Goal: Transaction & Acquisition: Obtain resource

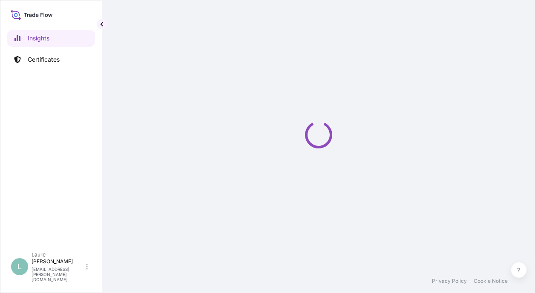
select select "2025"
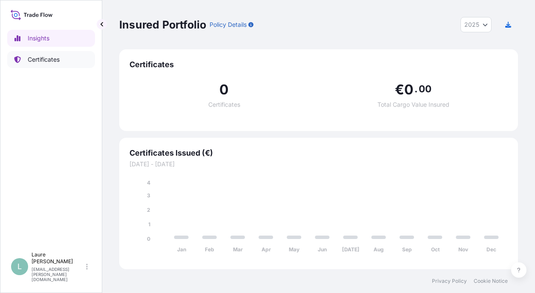
click at [49, 59] on p "Certificates" at bounding box center [44, 59] width 32 height 9
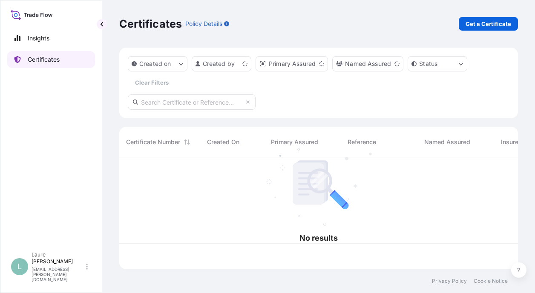
scroll to position [110, 392]
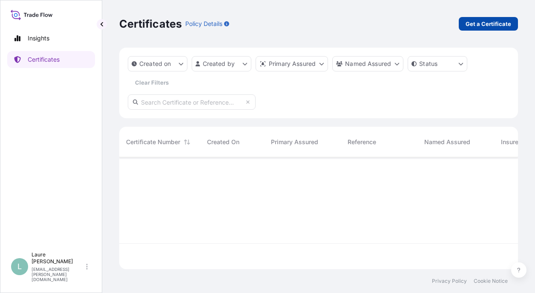
click at [476, 21] on p "Get a Certificate" at bounding box center [489, 24] width 46 height 9
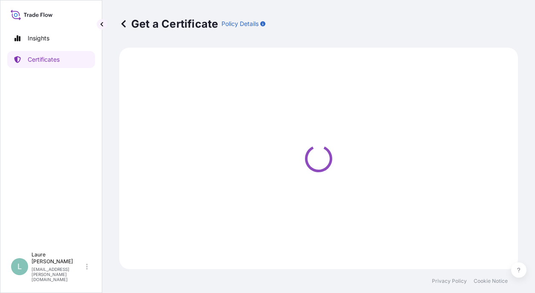
select select "Barge"
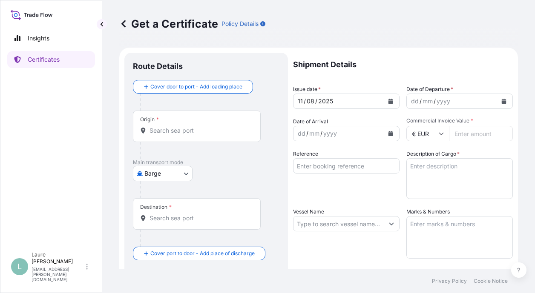
click at [388, 102] on icon "Calendar" at bounding box center [390, 101] width 5 height 5
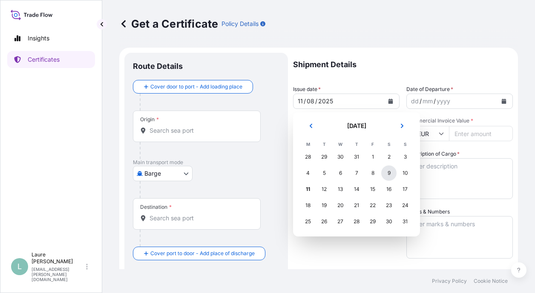
click at [388, 172] on div "9" at bounding box center [388, 173] width 15 height 15
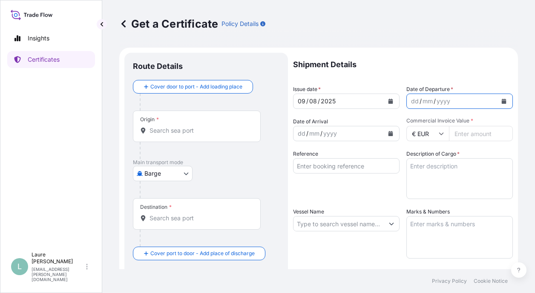
click at [502, 102] on icon "Calendar" at bounding box center [504, 101] width 5 height 5
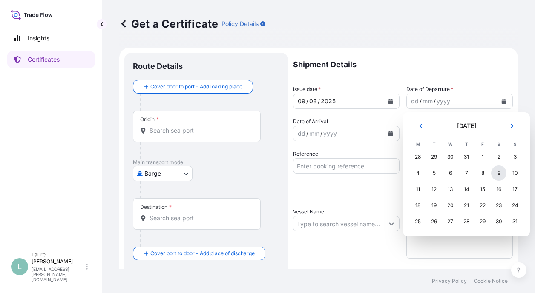
click at [495, 174] on div "9" at bounding box center [498, 173] width 15 height 15
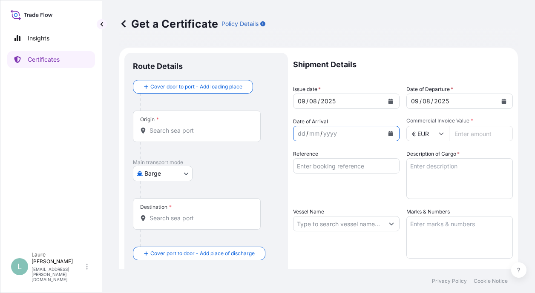
click at [388, 135] on icon "Calendar" at bounding box center [390, 133] width 5 height 5
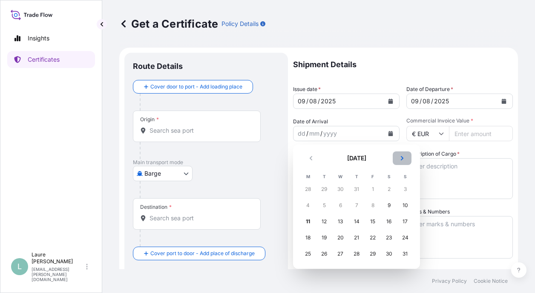
click at [404, 160] on icon "Next" at bounding box center [402, 158] width 5 height 5
click at [336, 205] on div "10" at bounding box center [340, 205] width 15 height 15
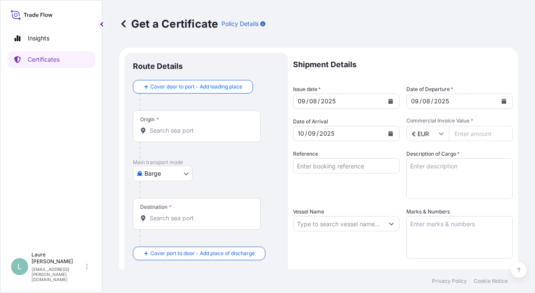
click at [459, 133] on input "Commercial Invoice Value *" at bounding box center [481, 133] width 64 height 15
type input "177005"
click at [360, 168] on input "Reference" at bounding box center [346, 165] width 106 height 15
click at [335, 165] on input "Reference" at bounding box center [346, 165] width 106 height 15
type input "GNLCC 482"
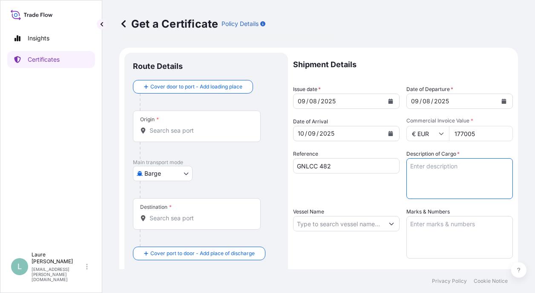
click at [437, 164] on textarea "Description of Cargo *" at bounding box center [459, 178] width 106 height 41
click at [424, 166] on textarea "Description of Cargo *" at bounding box center [459, 178] width 106 height 41
type textarea "48 PALLETS STC 1412 CARTONS PHOTO PAPER"
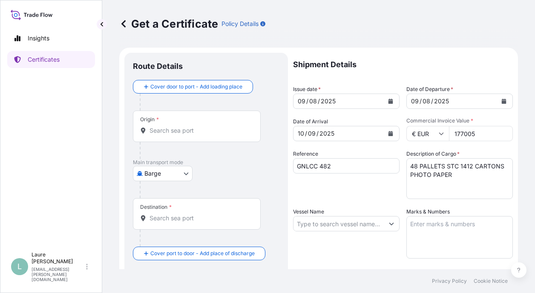
click at [359, 225] on input "Vessel Name" at bounding box center [338, 223] width 90 height 15
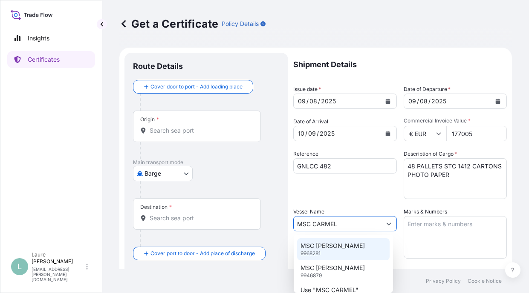
click at [350, 244] on div "MSC [PERSON_NAME] 9968281" at bounding box center [343, 250] width 92 height 22
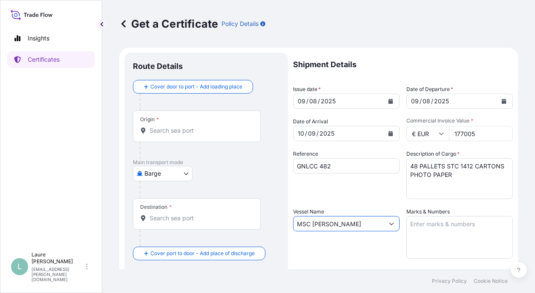
type input "MSC [PERSON_NAME]"
click at [431, 230] on textarea "Marks & Numbers" at bounding box center [459, 237] width 106 height 43
paste textarea "TRHU7894636"
click at [406, 224] on textarea "TRHU7894636" at bounding box center [459, 237] width 106 height 43
click at [469, 223] on textarea "40HC TRHU7894636" at bounding box center [459, 237] width 106 height 43
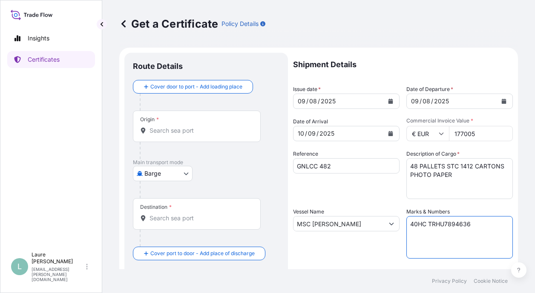
paste textarea "8866454"
click at [406, 234] on textarea "40HC TRHU7894636 8866454" at bounding box center [459, 237] width 106 height 43
type textarea "40HC TRHU7894636 SEAL 8866454"
drag, startPoint x: 457, startPoint y: 233, endPoint x: 405, endPoint y: 222, distance: 54.0
click at [406, 222] on textarea "40HC TRHU7894636 SEAL 8866454" at bounding box center [459, 237] width 106 height 43
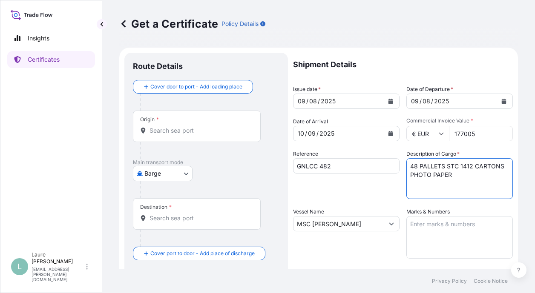
click at [457, 175] on textarea "48 PALLETS STC 1412 CARTONS PHOTO PAPER" at bounding box center [459, 178] width 106 height 41
paste textarea "40HC TRHU7894636 SEAL 8866454"
type textarea "48 PALLETS STC 1412 CARTONS PHOTO PAPER 40HC TRHU7894636 SEAL 8866454"
click at [193, 133] on input "Origin *" at bounding box center [200, 131] width 101 height 9
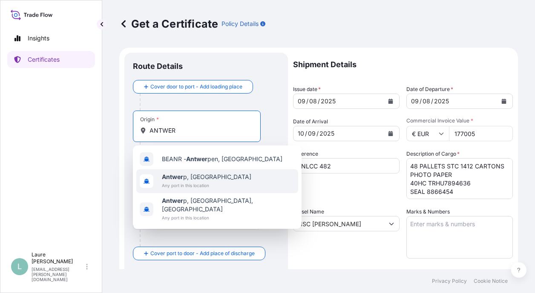
click at [191, 175] on span "Antwer p, [GEOGRAPHIC_DATA]" at bounding box center [206, 177] width 89 height 9
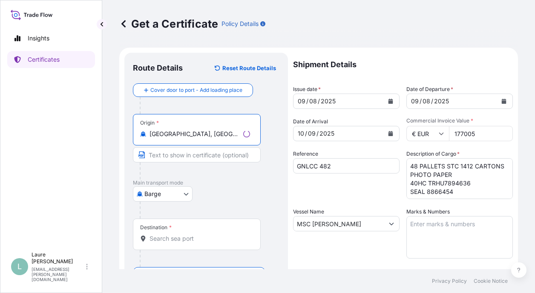
type input "[GEOGRAPHIC_DATA], [GEOGRAPHIC_DATA]"
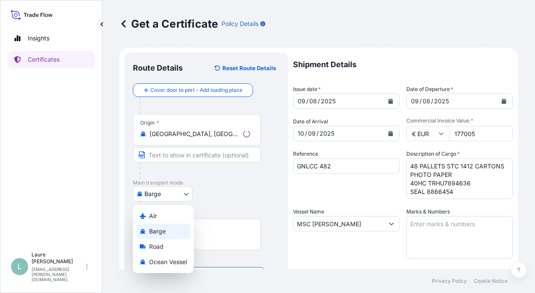
click at [168, 200] on body "0 options available. 3 options available. Insights Certificates L Laure Moran-C…" at bounding box center [267, 146] width 535 height 293
click at [167, 262] on span "Ocean Vessel" at bounding box center [168, 262] width 38 height 9
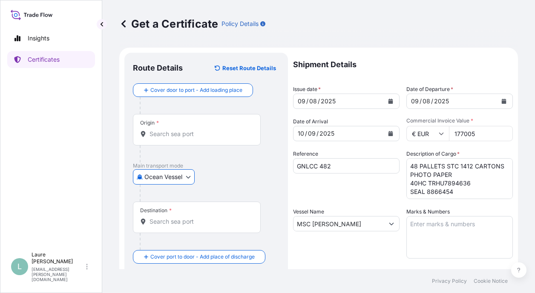
click at [187, 221] on input "Destination *" at bounding box center [200, 222] width 101 height 9
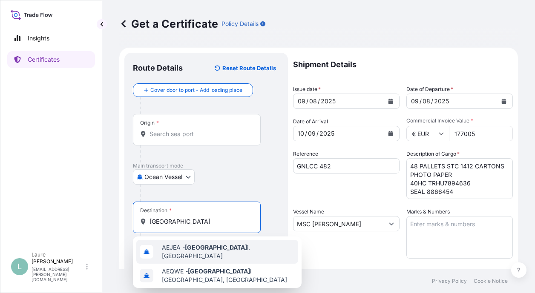
click at [200, 254] on span "AEJEA - [GEOGRAPHIC_DATA], [GEOGRAPHIC_DATA]" at bounding box center [228, 252] width 133 height 17
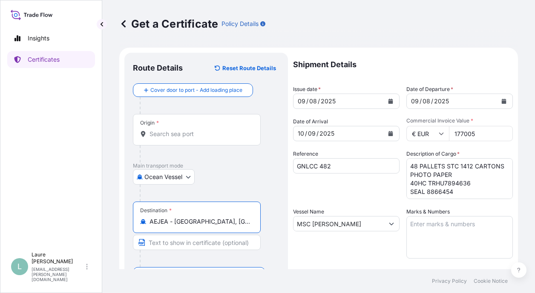
type input "AEJEA - [GEOGRAPHIC_DATA], [GEOGRAPHIC_DATA]"
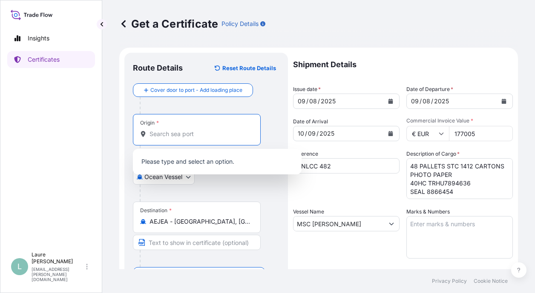
click at [190, 136] on input "Origin *" at bounding box center [200, 134] width 101 height 9
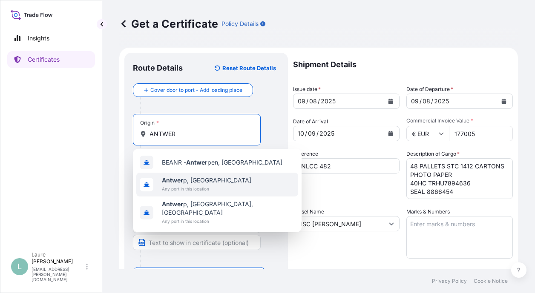
click at [186, 187] on span "Any port in this location" at bounding box center [206, 189] width 89 height 9
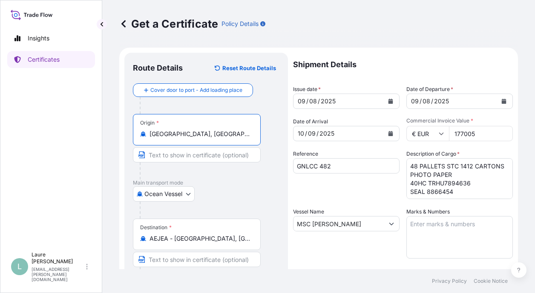
type input "[GEOGRAPHIC_DATA], [GEOGRAPHIC_DATA]"
click at [253, 179] on div at bounding box center [200, 171] width 121 height 17
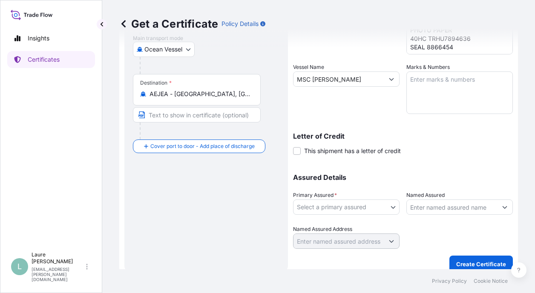
scroll to position [153, 0]
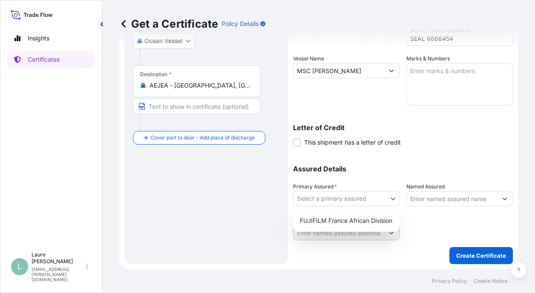
click at [364, 204] on body "3 options available. Insights Certificates L Laure Moran-Carre [EMAIL_ADDRESS][…" at bounding box center [267, 146] width 535 height 293
click at [344, 223] on div "FUJIFILM France African Division" at bounding box center [345, 220] width 99 height 15
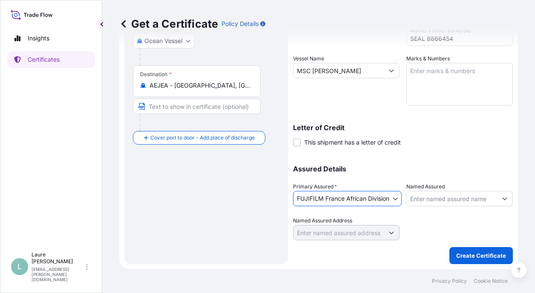
click at [456, 197] on input "Named Assured" at bounding box center [452, 198] width 90 height 15
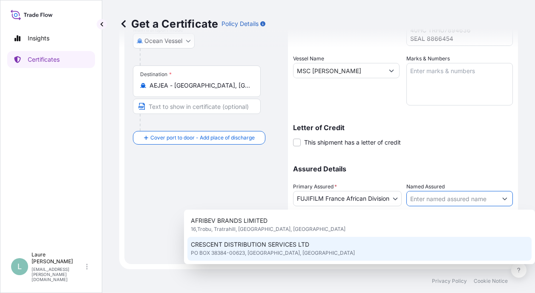
click at [294, 245] on span "CRESCENT DISTRIBUTION SERVICES LTD" at bounding box center [250, 245] width 118 height 9
type input "CRESCENT DISTRIBUTION SERVICES LTD"
type input "PO BOX 38384-00623"
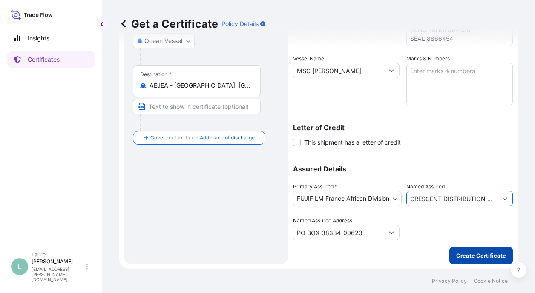
click at [472, 259] on p "Create Certificate" at bounding box center [481, 256] width 50 height 9
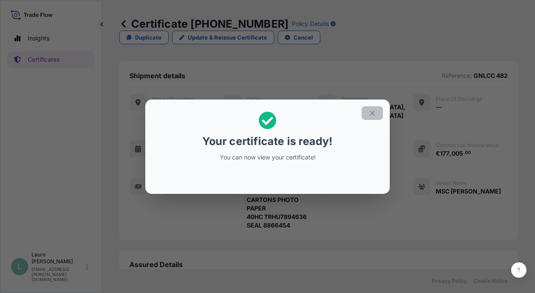
click at [373, 115] on icon "button" at bounding box center [372, 113] width 8 height 8
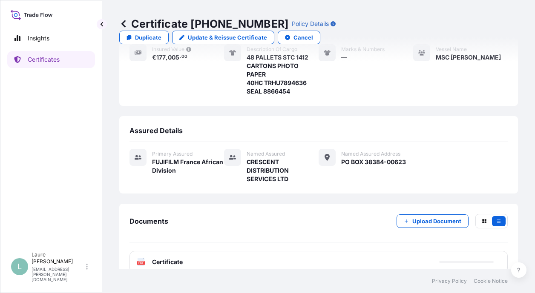
scroll to position [135, 0]
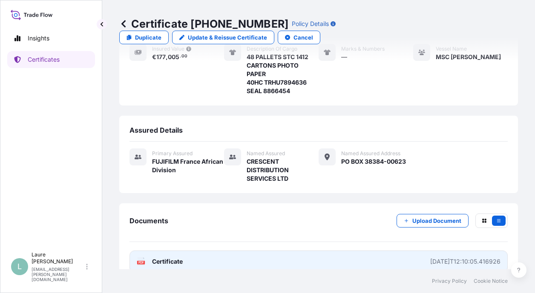
click at [228, 254] on link "PDF Certificate [DATE]T12:10:05.416926" at bounding box center [318, 262] width 378 height 22
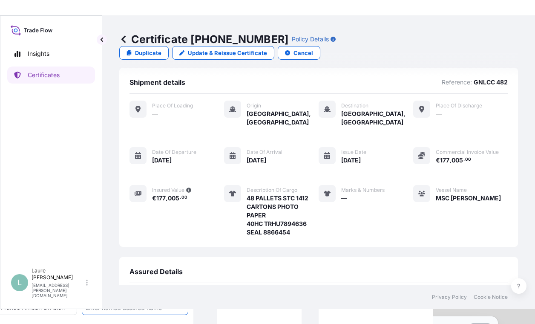
scroll to position [0, 0]
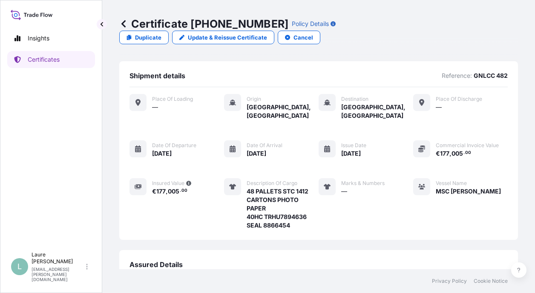
drag, startPoint x: 251, startPoint y: 293, endPoint x: 250, endPoint y: 299, distance: 6.4
click at [250, 293] on html "Insights Certificates L Laure Moran-Carre [EMAIL_ADDRESS][PERSON_NAME][DOMAIN_N…" at bounding box center [267, 146] width 535 height 293
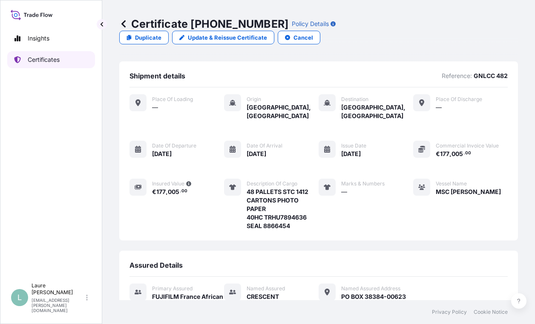
click at [73, 59] on link "Certificates" at bounding box center [51, 59] width 88 height 17
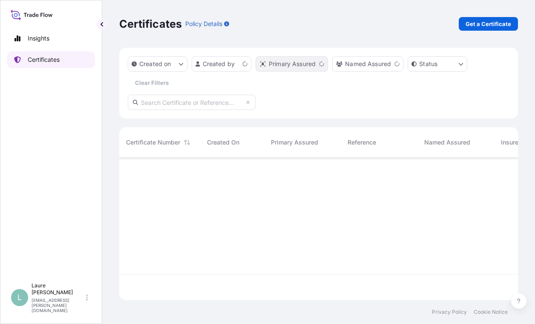
scroll to position [141, 392]
click at [481, 26] on p "Get a Certificate" at bounding box center [489, 24] width 46 height 9
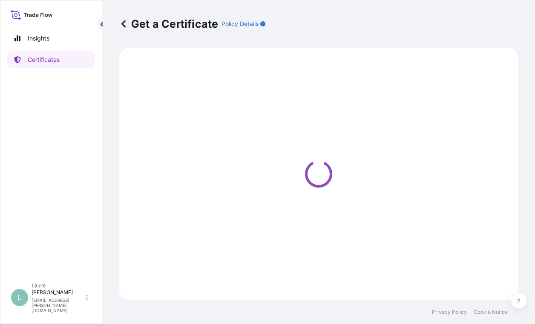
select select "Barge"
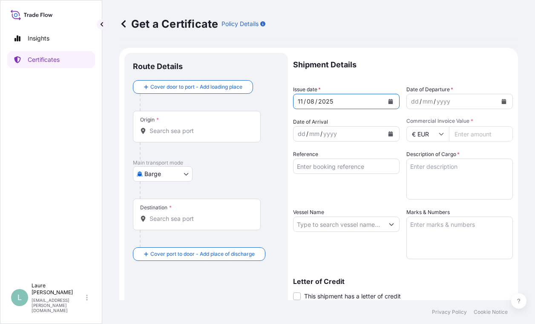
click at [389, 100] on icon "Calendar" at bounding box center [390, 101] width 5 height 5
click at [500, 102] on button "Calendar" at bounding box center [504, 102] width 14 height 14
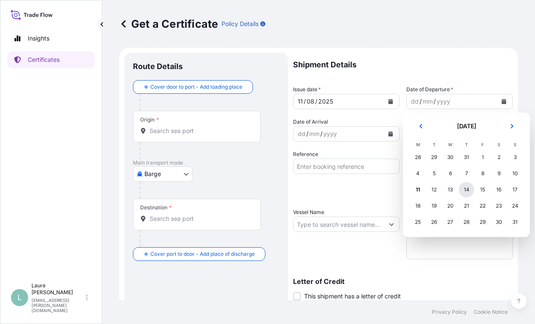
click at [463, 187] on div "14" at bounding box center [466, 189] width 15 height 15
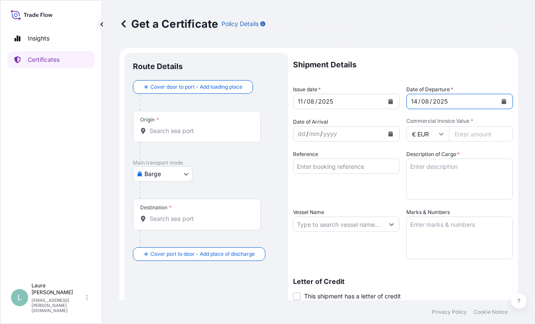
click at [388, 134] on icon "Calendar" at bounding box center [390, 133] width 5 height 5
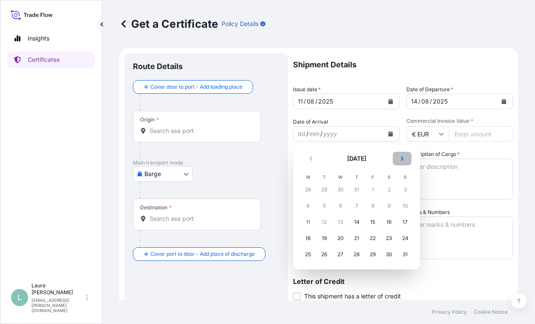
click at [401, 158] on icon "Next" at bounding box center [402, 158] width 5 height 5
click at [343, 223] on div "17" at bounding box center [340, 221] width 15 height 15
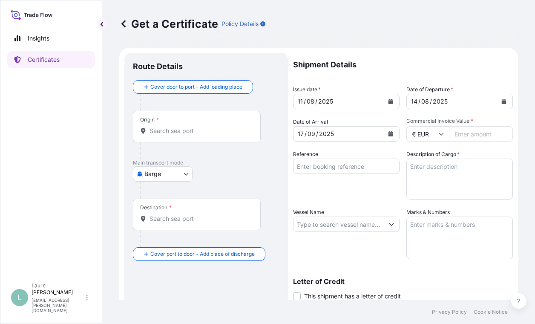
click at [456, 136] on input "Commercial Invoice Value *" at bounding box center [481, 133] width 64 height 15
type input "175611"
click at [341, 163] on input "Reference" at bounding box center [346, 165] width 106 height 15
type input "GNLCC 483"
click at [427, 176] on textarea "Description of Cargo *" at bounding box center [459, 178] width 106 height 41
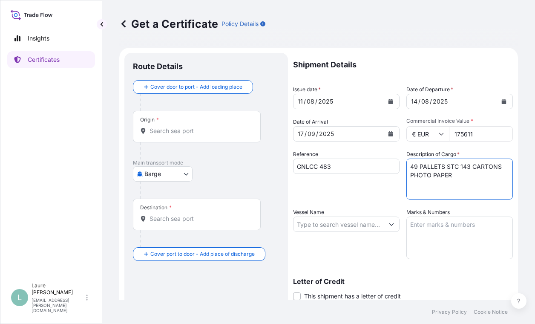
click at [468, 166] on textarea "49 PALLETS STC 143 CARTONS PHOTO PAPER" at bounding box center [459, 178] width 106 height 41
click at [462, 175] on textarea "49 PALLETS STC 1430 CARTONS PHOTO PAPER" at bounding box center [459, 178] width 106 height 41
click at [489, 182] on textarea "49 PALLETS STC 1430 CARTONS PHOTO PAPER" at bounding box center [459, 178] width 106 height 41
paste textarea "MSMU4034366 40' HIGH CUBE Seal Number: 8866396"
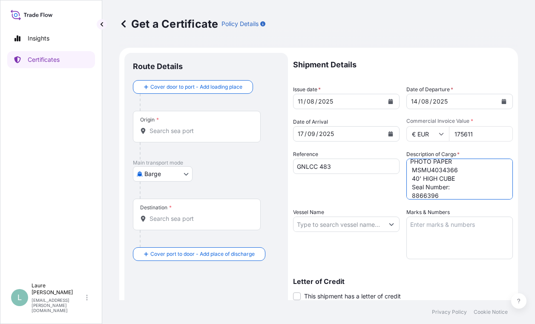
click at [457, 188] on textarea "49 PALLETS STC 1430 CARTONS PHOTO PAPER MSMU4034366 40' HIGH CUBE Seal Number: …" at bounding box center [459, 178] width 106 height 41
click at [411, 175] on textarea "49 PALLETS STC 1430 CARTONS PHOTO PAPER MSMU4034366 40' HIGH CUBE Seal Number: …" at bounding box center [459, 178] width 106 height 41
click at [457, 181] on textarea "49 PALLETS STC 1430 CARTONS PHOTO PAPER 40' HIGH CUBE Seal Number: 8866396" at bounding box center [459, 178] width 106 height 41
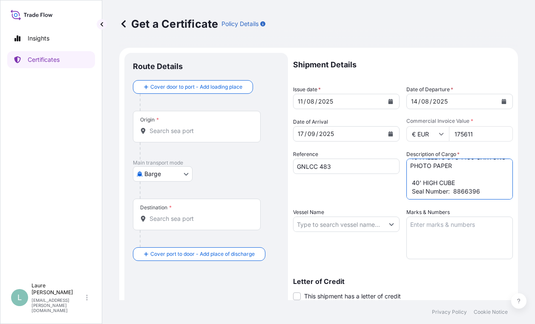
paste textarea "MSMU4034366"
click at [457, 180] on textarea "49 PALLETS STC 1430 CARTONS PHOTO PAPER 40' HIGH CUBE MSMU4034366 Seal Number: …" at bounding box center [459, 178] width 106 height 41
type textarea "49 PALLETS STC 1430 CARTONS PHOTO PAPER 40' HIGH CUBE MSMU4034366 Seal Number: …"
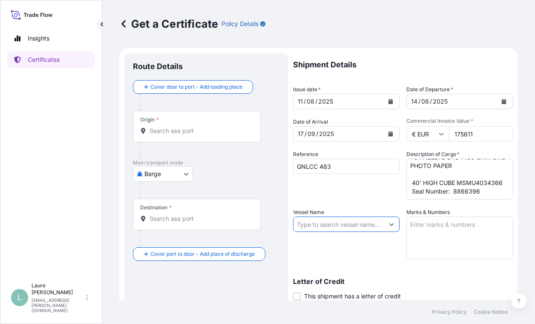
click at [368, 220] on input "Vessel Name" at bounding box center [338, 223] width 90 height 15
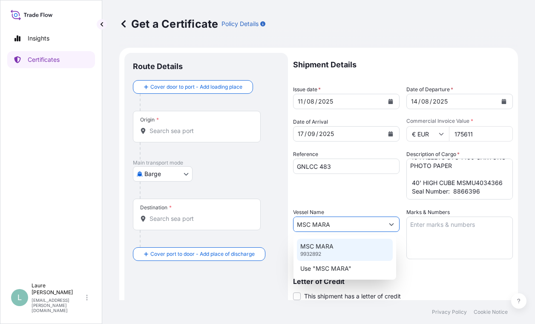
click at [358, 246] on div "MSC MARA 9932892" at bounding box center [345, 250] width 96 height 22
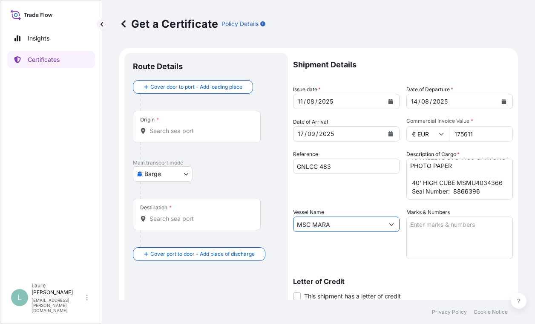
type input "MSC MARA"
click at [446, 233] on textarea "Marks & Numbers" at bounding box center [459, 237] width 106 height 43
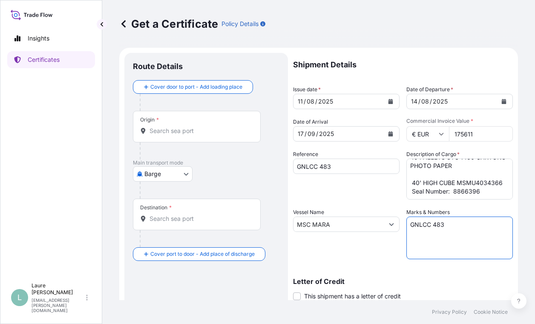
type textarea "GNLCC 483"
click at [167, 176] on body "Insights Certificates L Laure Moran-Carre [EMAIL_ADDRESS][PERSON_NAME][DOMAIN_N…" at bounding box center [267, 162] width 535 height 324
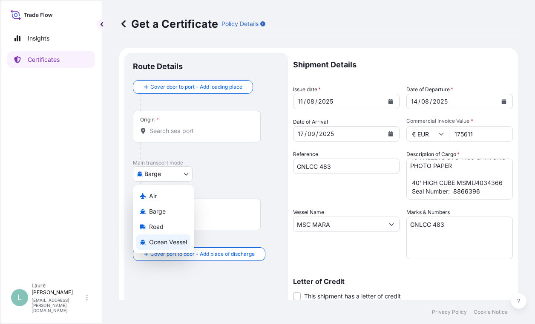
click at [169, 241] on span "Ocean Vessel" at bounding box center [168, 242] width 38 height 9
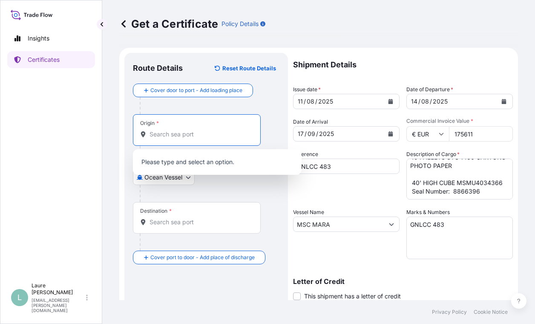
click at [172, 133] on input "Origin *" at bounding box center [200, 134] width 101 height 9
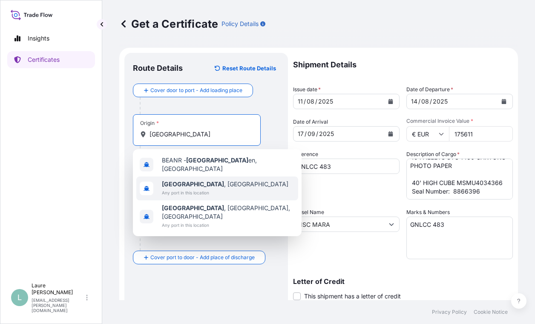
click at [182, 183] on b "[GEOGRAPHIC_DATA]" at bounding box center [193, 183] width 62 height 7
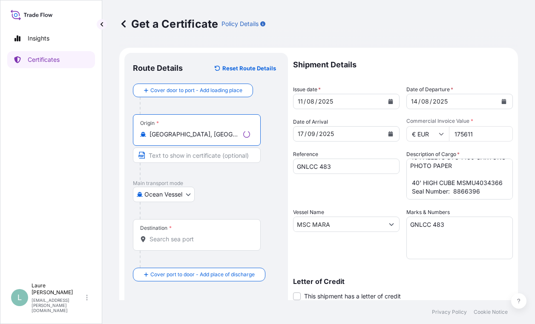
type input "[GEOGRAPHIC_DATA], [GEOGRAPHIC_DATA]"
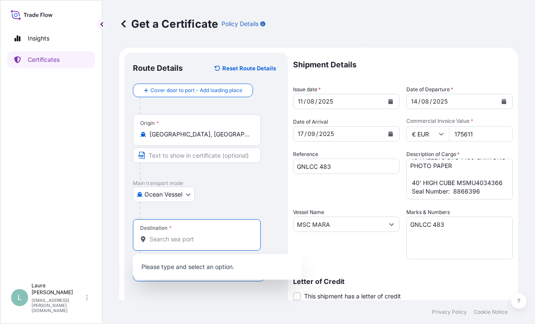
click at [169, 242] on input "Destination *" at bounding box center [200, 239] width 101 height 9
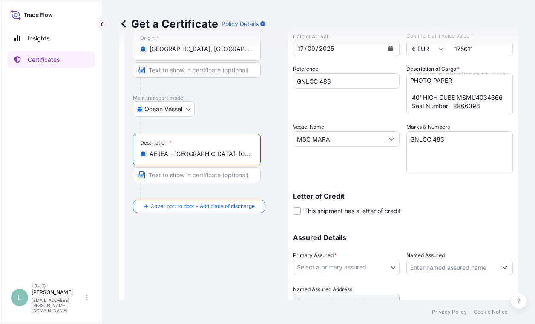
scroll to position [123, 0]
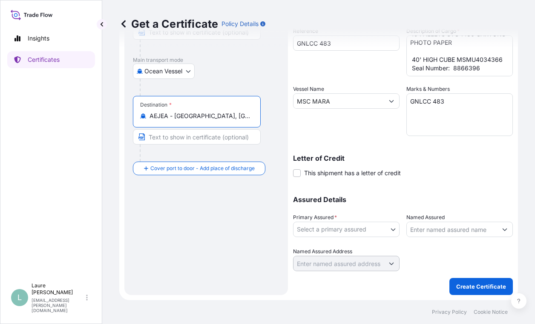
type input "AEJEA - [GEOGRAPHIC_DATA], [GEOGRAPHIC_DATA]"
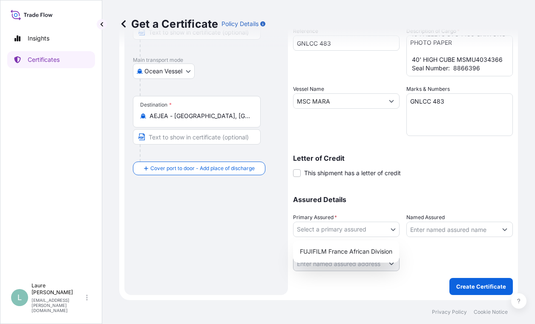
click at [371, 225] on body "Insights Certificates L Laure Moran-Carre [EMAIL_ADDRESS][PERSON_NAME][DOMAIN_N…" at bounding box center [267, 162] width 535 height 324
click at [355, 250] on div "FUJIFILM France African Division" at bounding box center [345, 251] width 99 height 15
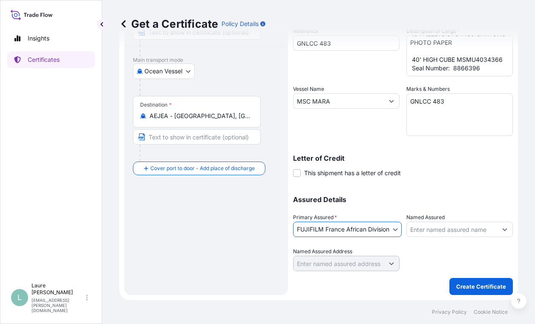
click at [426, 226] on input "Named Assured" at bounding box center [452, 228] width 90 height 15
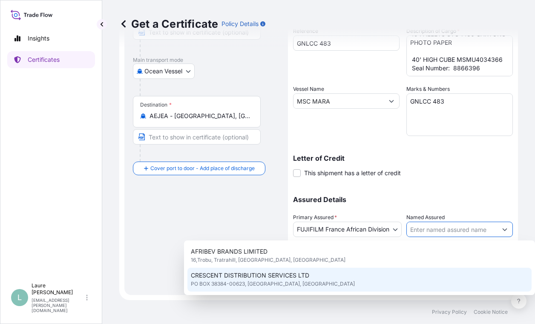
click at [338, 273] on div "CRESCENT DISTRIBUTION SERVICES LTD PO BOX 38384-00623, [GEOGRAPHIC_DATA], [GEOG…" at bounding box center [359, 279] width 344 height 24
type input "CRESCENT DISTRIBUTION SERVICES LTD"
type input "PO BOX 38384-00623"
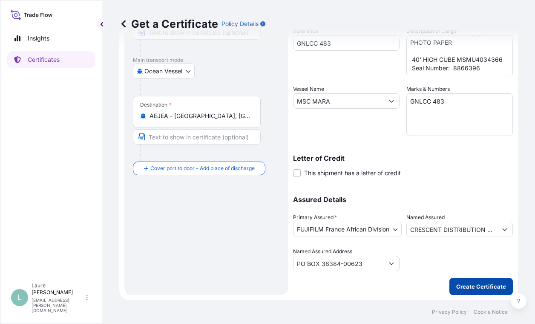
click at [463, 281] on button "Create Certificate" at bounding box center [480, 286] width 63 height 17
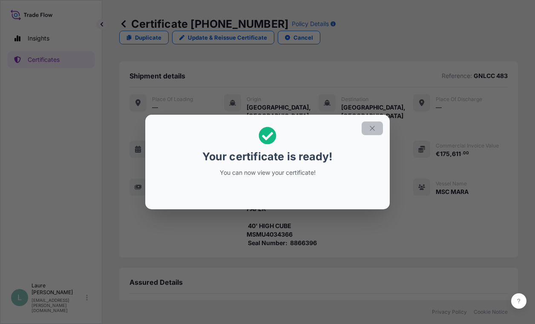
click at [375, 128] on icon "button" at bounding box center [372, 128] width 8 height 8
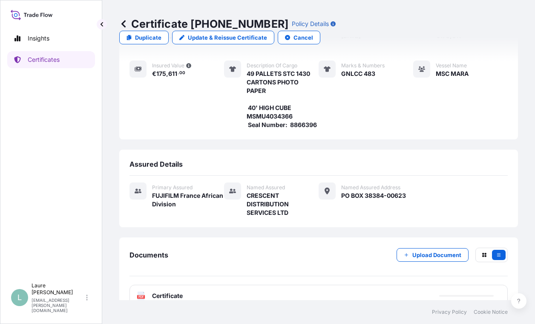
scroll to position [130, 0]
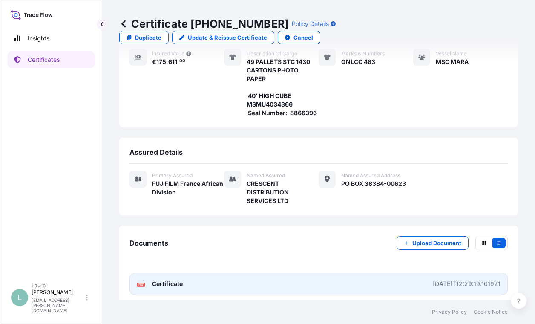
click at [156, 279] on span "Certificate" at bounding box center [167, 283] width 31 height 9
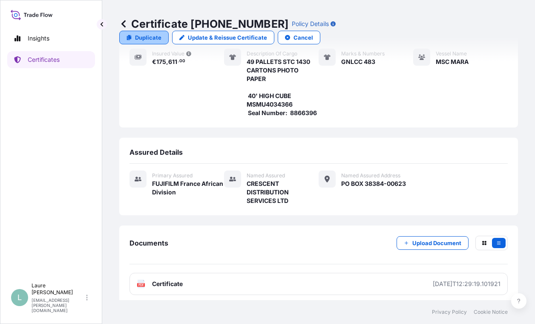
click at [161, 33] on p "Duplicate" at bounding box center [148, 37] width 26 height 9
select select "Ocean Vessel"
select select "31865"
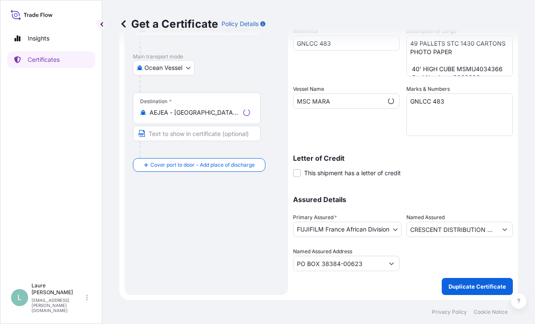
scroll to position [123, 0]
click at [341, 45] on div "Get a Certificate Policy Details" at bounding box center [318, 24] width 399 height 48
click at [330, 44] on div "Get a Certificate Policy Details" at bounding box center [318, 24] width 399 height 48
click at [491, 290] on p "Duplicate Certificate" at bounding box center [478, 286] width 58 height 9
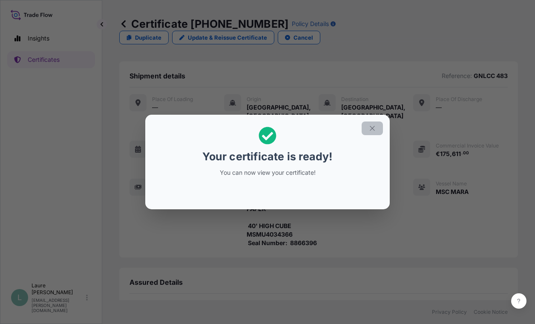
click at [373, 125] on icon "button" at bounding box center [372, 128] width 8 height 8
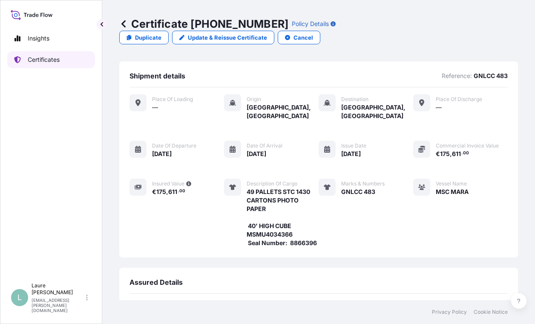
click at [45, 60] on p "Certificates" at bounding box center [44, 59] width 32 height 9
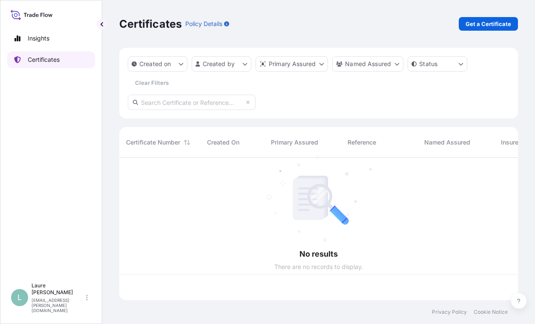
scroll to position [141, 392]
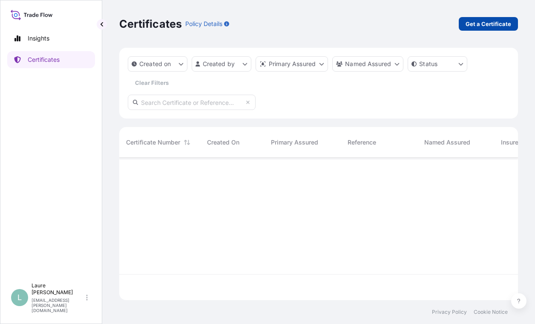
click at [478, 23] on p "Get a Certificate" at bounding box center [489, 24] width 46 height 9
select select "Barge"
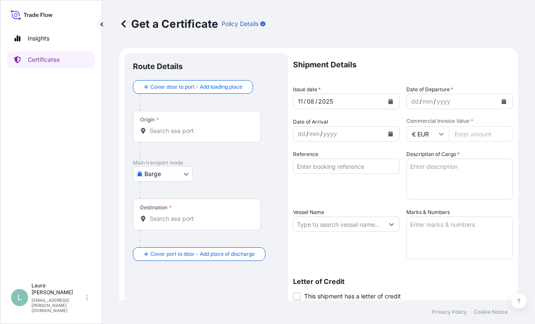
click at [502, 101] on icon "Calendar" at bounding box center [504, 101] width 5 height 5
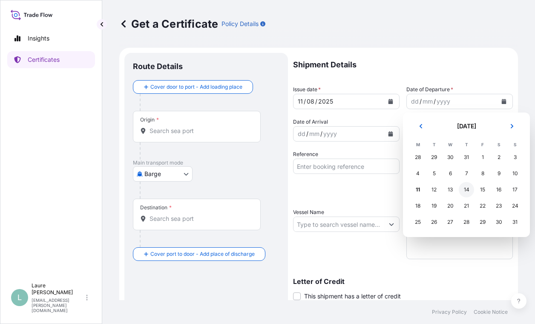
click at [465, 187] on div "14" at bounding box center [466, 189] width 15 height 15
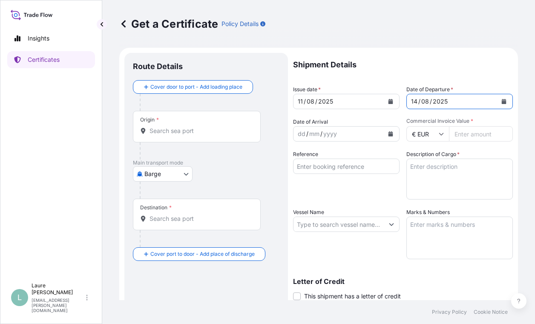
click at [390, 134] on button "Calendar" at bounding box center [391, 134] width 14 height 14
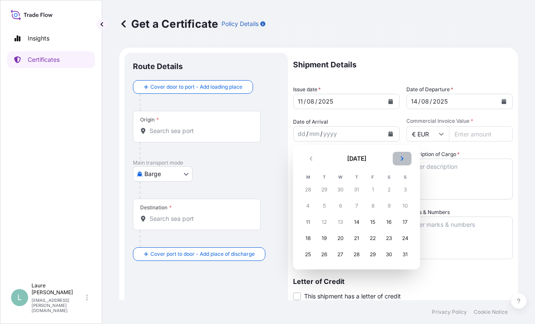
click at [405, 157] on button "Next" at bounding box center [402, 159] width 19 height 14
click at [342, 220] on div "17" at bounding box center [340, 221] width 15 height 15
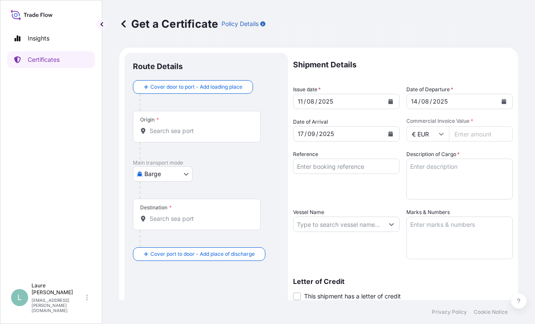
click at [469, 183] on textarea "Description of Cargo *" at bounding box center [459, 178] width 106 height 41
paste textarea "MSBU7091140 40' HIGH CUBE Seal Number: 8866357"
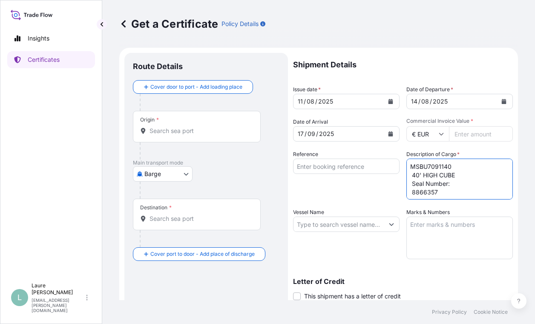
click at [406, 166] on textarea "MSBU7091140 40' HIGH CUBE Seal Number: 8866357" at bounding box center [459, 178] width 106 height 41
type textarea "48 PALLETS STC 1083 CARTONS PHOTO PAPER MSBU7091140 40' HIGH CUBE Seal Number: …"
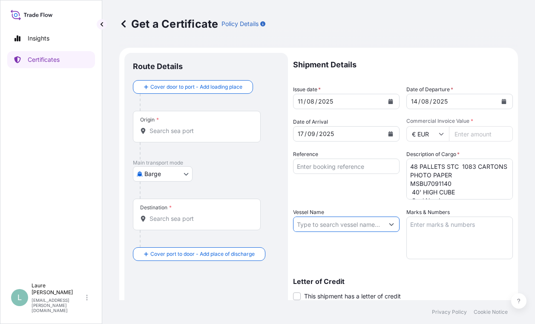
click at [361, 228] on input "Vessel Name" at bounding box center [338, 223] width 90 height 15
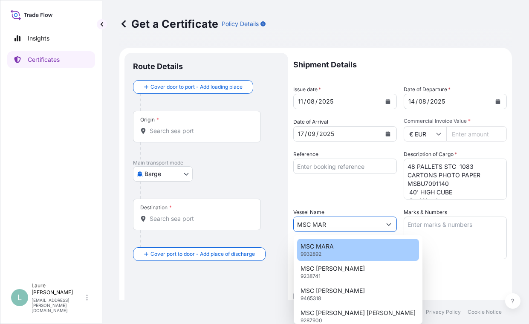
click at [357, 244] on div "MSC MARA 9932892" at bounding box center [358, 250] width 122 height 22
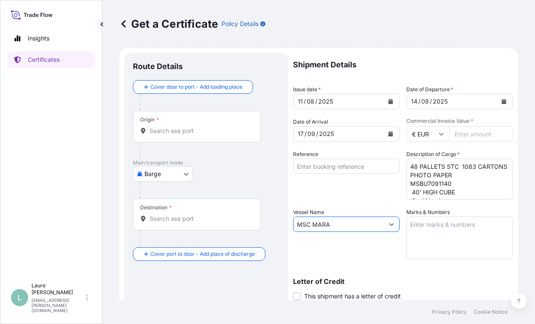
type input "MSC MARA"
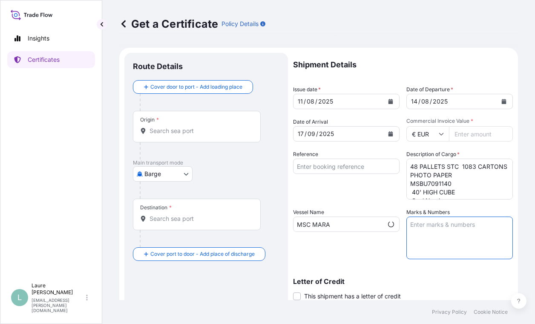
click at [428, 229] on textarea "Marks & Numbers" at bounding box center [459, 237] width 106 height 43
type textarea "GNLCC 484"
click at [167, 176] on body "Insights Certificates L Laure Moran-Carre [EMAIL_ADDRESS][PERSON_NAME][DOMAIN_N…" at bounding box center [267, 162] width 535 height 324
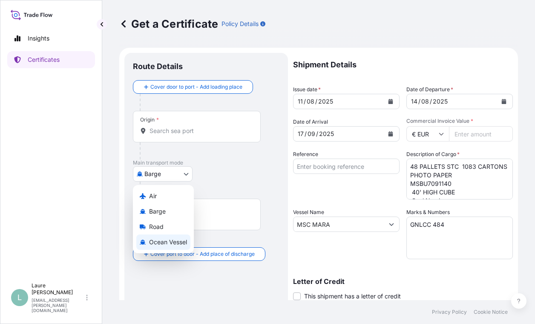
click at [166, 243] on span "Ocean Vessel" at bounding box center [168, 242] width 38 height 9
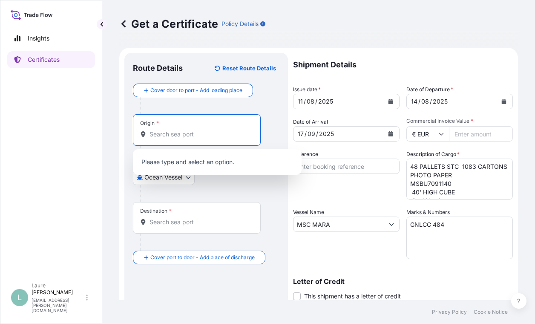
click at [163, 138] on input "Origin *" at bounding box center [200, 134] width 101 height 9
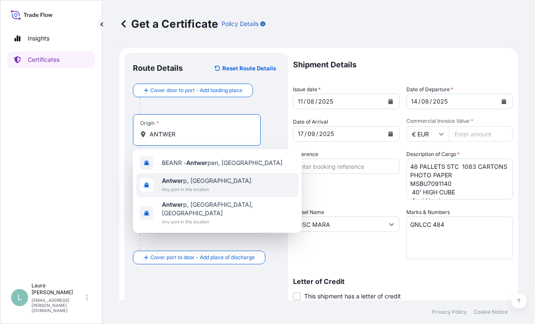
click at [176, 183] on b "Antwer" at bounding box center [172, 180] width 21 height 7
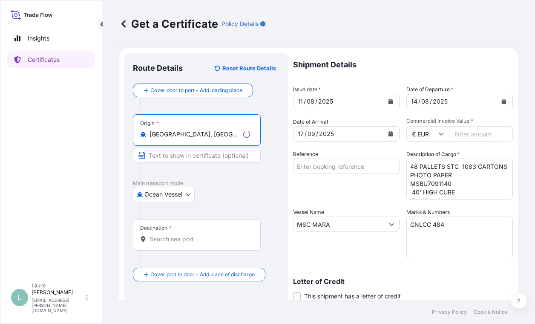
type input "[GEOGRAPHIC_DATA], [GEOGRAPHIC_DATA]"
click at [161, 241] on input "Destination *" at bounding box center [200, 239] width 101 height 9
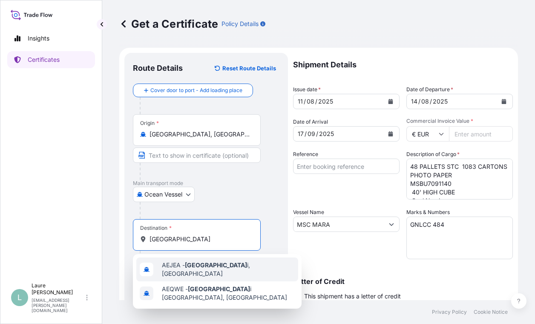
click at [178, 264] on span "AEJEA - [GEOGRAPHIC_DATA], [GEOGRAPHIC_DATA]" at bounding box center [228, 269] width 133 height 17
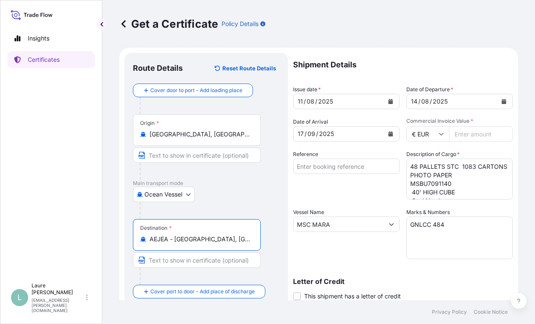
type input "AEJEA - [GEOGRAPHIC_DATA], [GEOGRAPHIC_DATA]"
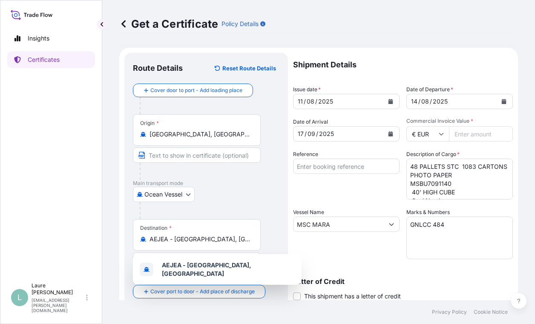
click at [458, 130] on input "Commercial Invoice Value *" at bounding box center [481, 133] width 64 height 15
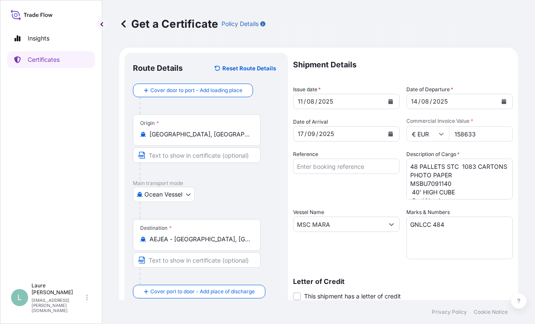
type input "158633"
click at [352, 255] on div "Vessel Name MSC [PERSON_NAME]" at bounding box center [346, 233] width 106 height 51
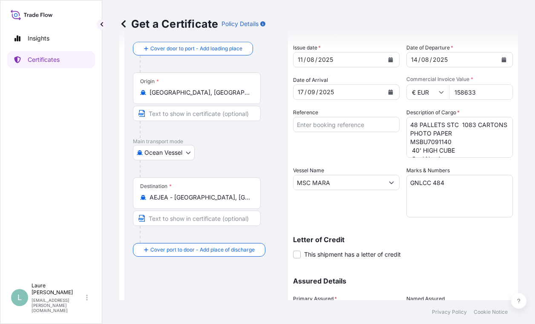
scroll to position [123, 0]
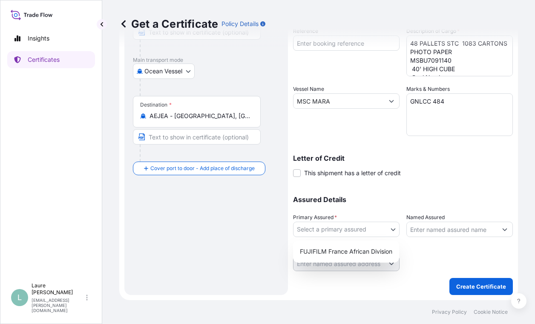
click at [366, 229] on body "1 option available. Insights Certificates L Laure Moran-Carre [EMAIL_ADDRESS][P…" at bounding box center [267, 162] width 535 height 324
click at [343, 246] on div "FUJIFILM France African Division" at bounding box center [345, 251] width 99 height 15
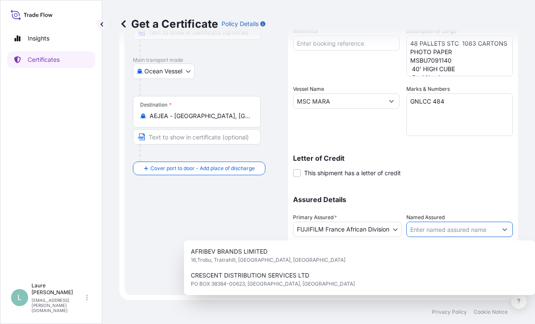
click at [427, 229] on input "Named Assured" at bounding box center [452, 228] width 90 height 15
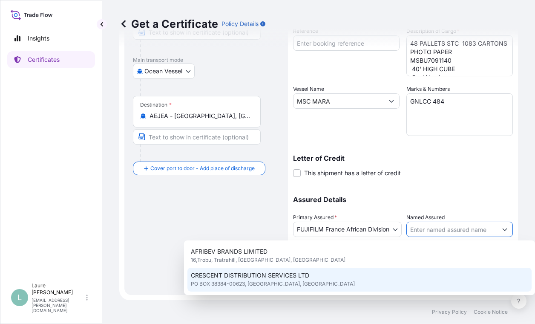
click at [290, 276] on span "CRESCENT DISTRIBUTION SERVICES LTD" at bounding box center [250, 275] width 118 height 9
type input "CRESCENT DISTRIBUTION SERVICES LTD"
type input "PO BOX 38384-00623"
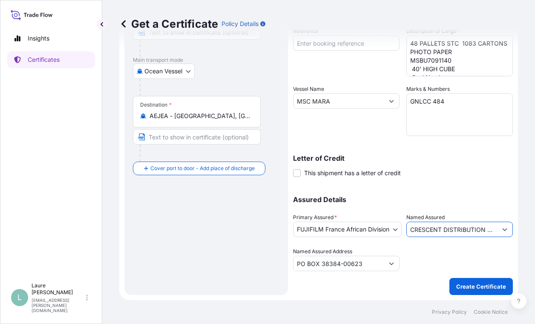
click at [338, 259] on input "PO BOX 38384-00623" at bounding box center [338, 263] width 90 height 15
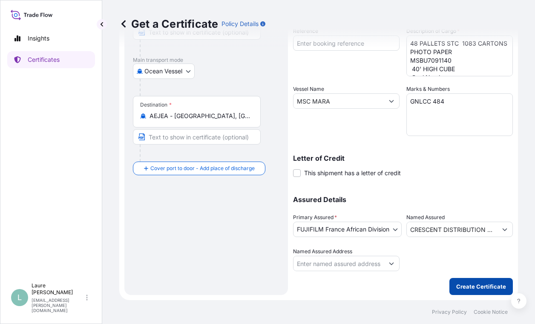
click at [461, 288] on p "Create Certificate" at bounding box center [481, 286] width 50 height 9
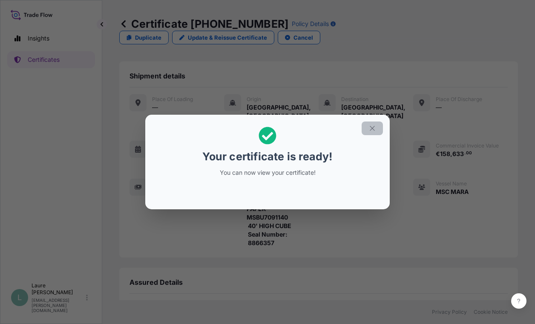
click at [374, 128] on icon "button" at bounding box center [372, 128] width 8 height 8
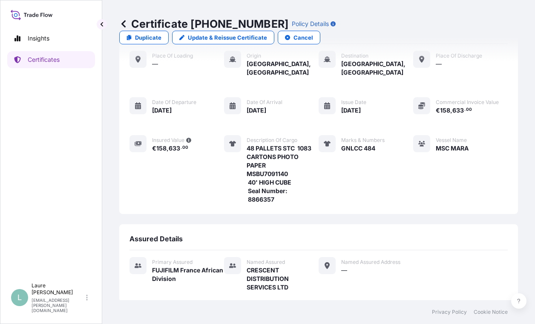
scroll to position [121, 0]
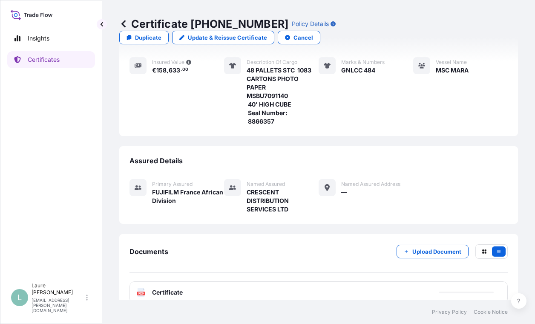
click at [150, 288] on div "PDF Certificate" at bounding box center [160, 292] width 46 height 9
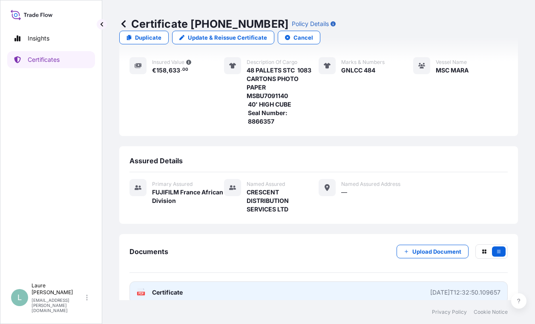
click at [162, 288] on span "Certificate" at bounding box center [167, 292] width 31 height 9
